Goal: Task Accomplishment & Management: Manage account settings

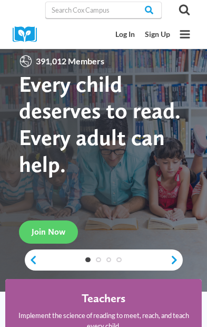
click at [128, 43] on link "Log In" at bounding box center [125, 34] width 30 height 18
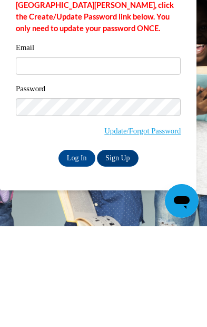
click at [117, 227] on link "Update/Forgot Password" at bounding box center [142, 231] width 76 height 8
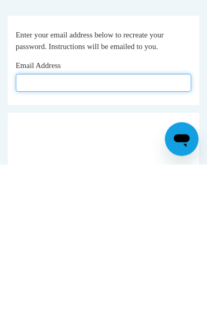
click at [59, 236] on input "Email Address" at bounding box center [104, 245] width 176 height 18
type input "annicesalter@yahoo.com"
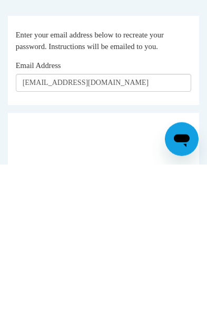
scroll to position [250, 0]
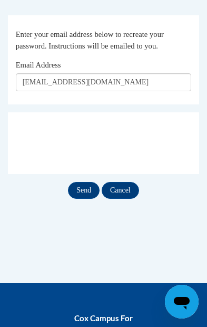
click at [89, 194] on input "Send" at bounding box center [84, 190] width 32 height 17
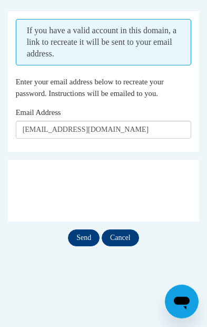
scroll to position [255, 0]
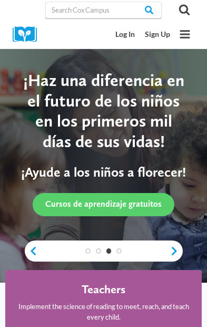
click at [125, 36] on link "Log In" at bounding box center [125, 34] width 30 height 18
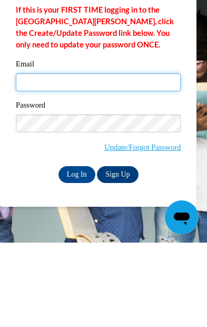
type input "[EMAIL_ADDRESS][DOMAIN_NAME]"
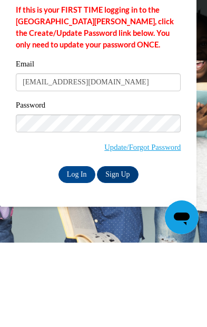
click at [76, 250] on input "Log In" at bounding box center [77, 258] width 37 height 17
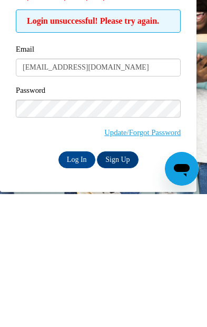
click at [197, 89] on body "This site uses cookies to help improve your learning experience. By continuing …" at bounding box center [103, 163] width 207 height 327
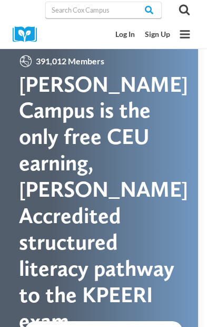
click at [130, 33] on link "Log In" at bounding box center [125, 34] width 30 height 18
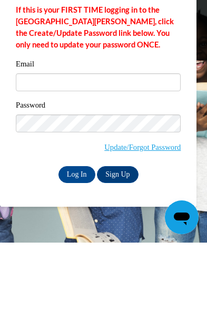
click at [46, 158] on input "Email" at bounding box center [98, 167] width 165 height 18
click at [123, 227] on link "Update/Forgot Password" at bounding box center [142, 231] width 76 height 8
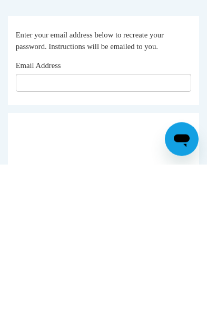
scroll to position [250, 0]
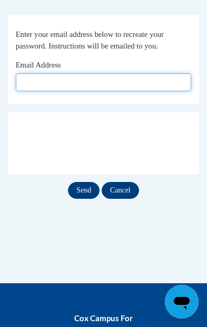
click at [145, 81] on input "Email Address" at bounding box center [104, 82] width 176 height 18
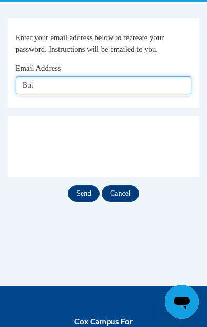
type input "Bu"
type input "L"
